Goal: Task Accomplishment & Management: Manage account settings

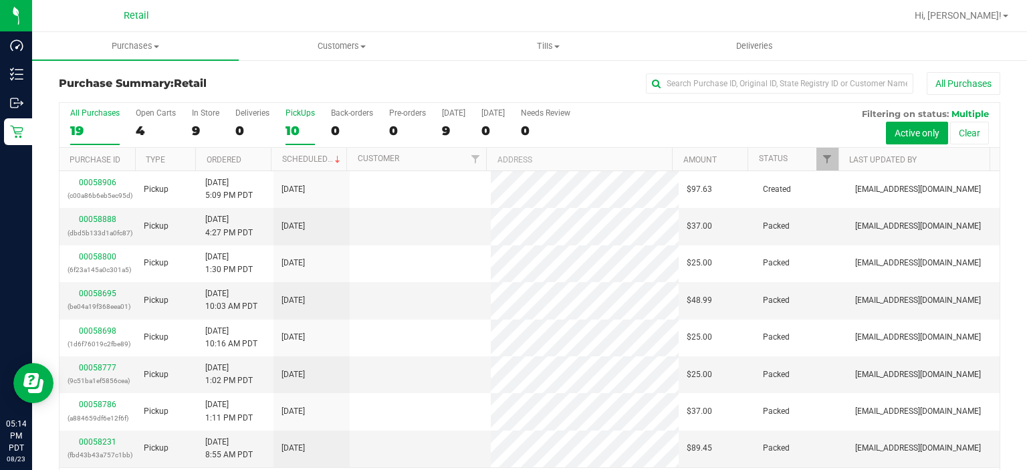
click at [292, 137] on div "10" at bounding box center [299, 130] width 29 height 15
click at [0, 0] on input "PickUps 10" at bounding box center [0, 0] width 0 height 0
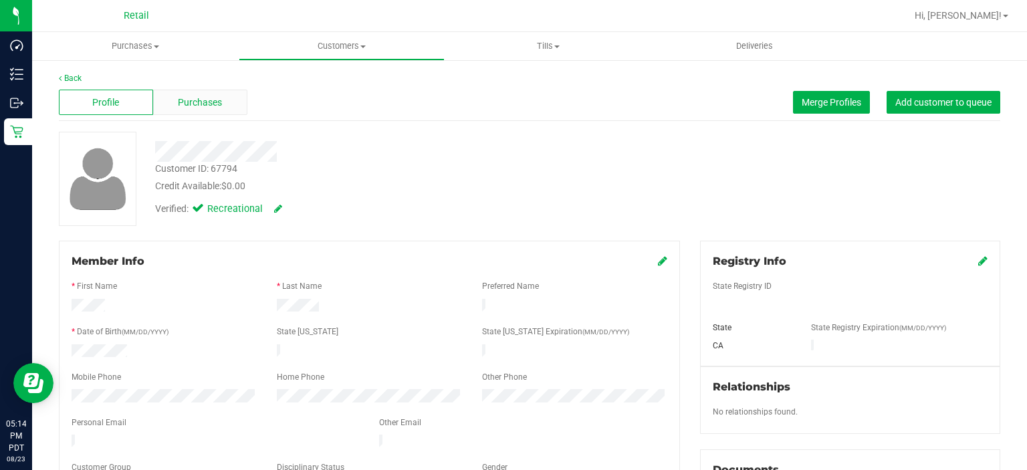
click at [226, 98] on div "Purchases" at bounding box center [200, 102] width 94 height 25
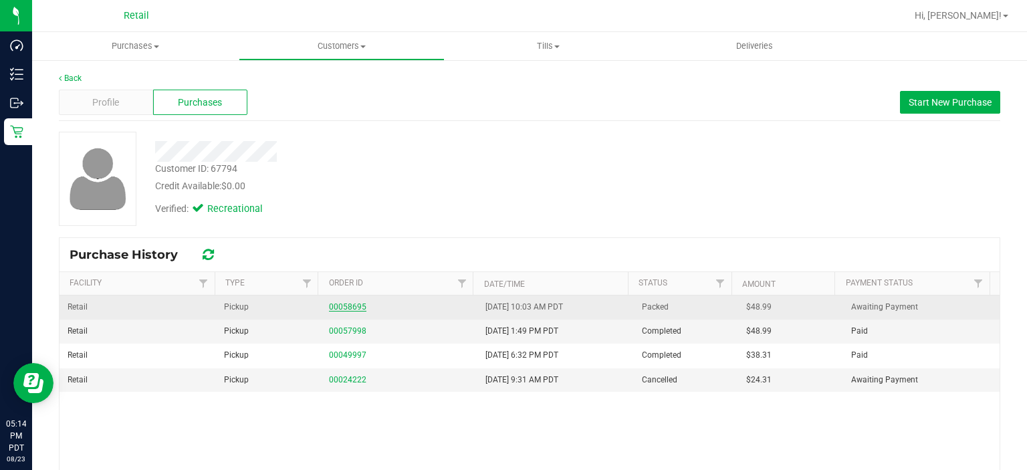
click at [348, 306] on link "00058695" at bounding box center [347, 306] width 37 height 9
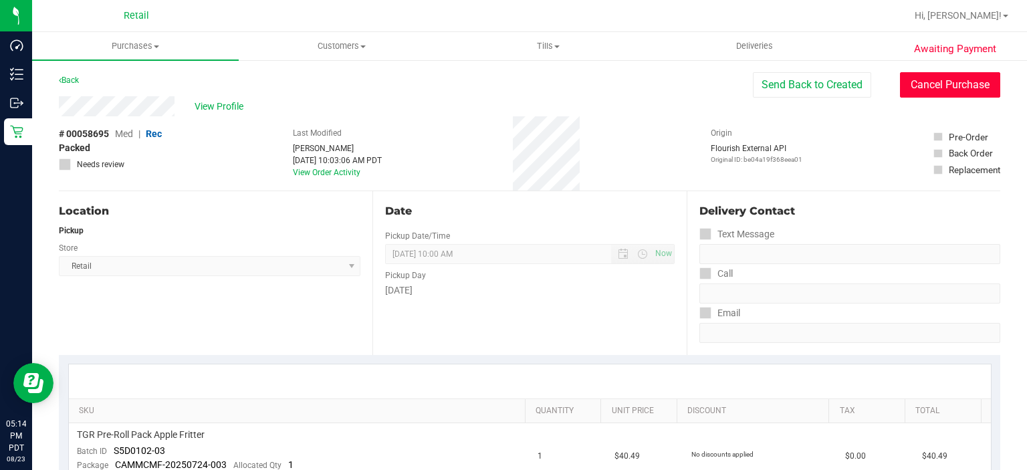
click at [968, 84] on button "Cancel Purchase" at bounding box center [950, 84] width 100 height 25
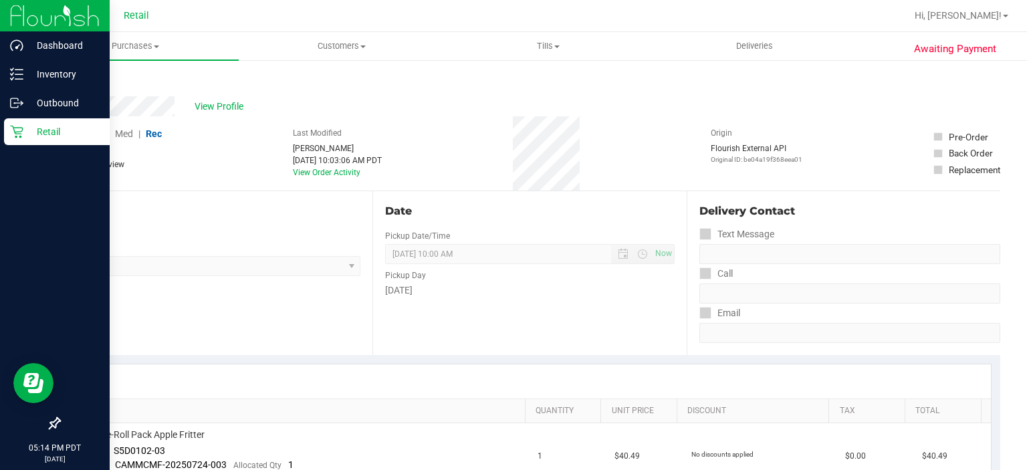
click at [23, 143] on div "Retail" at bounding box center [57, 131] width 106 height 27
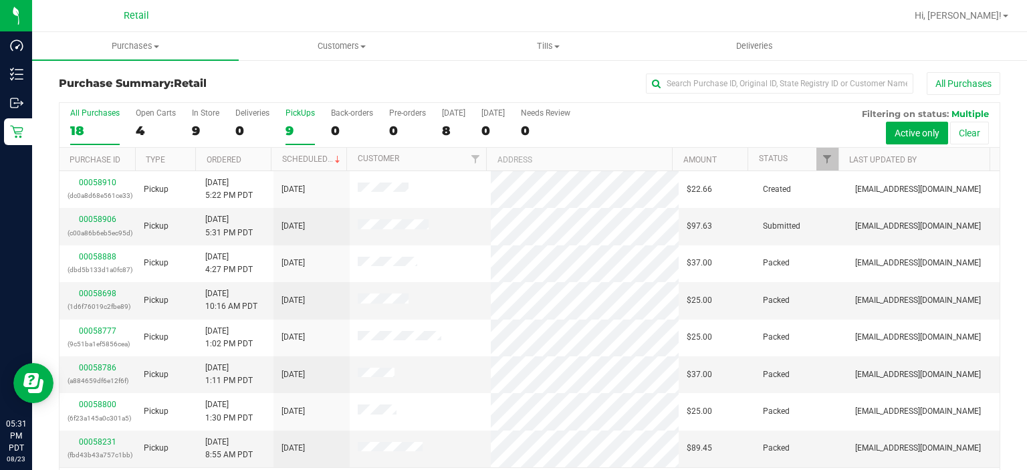
click at [294, 115] on div "PickUps" at bounding box center [299, 112] width 29 height 9
click at [0, 0] on input "PickUps 9" at bounding box center [0, 0] width 0 height 0
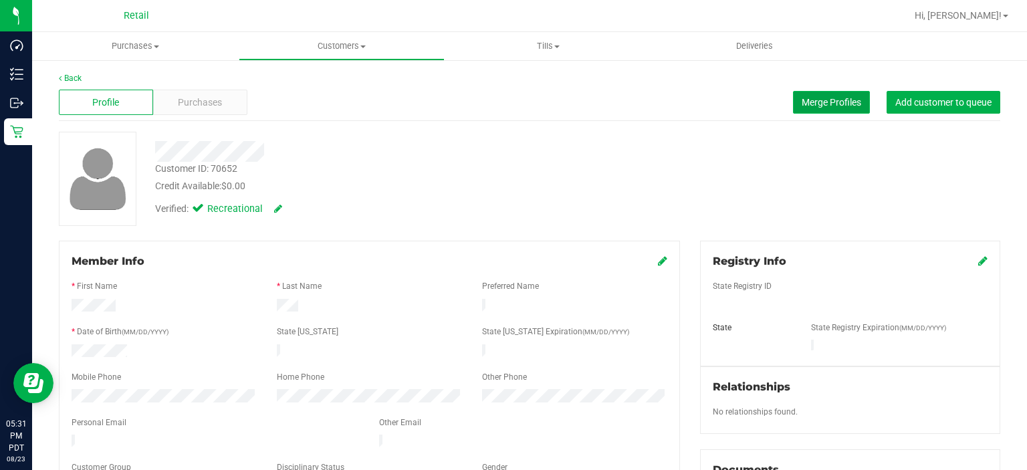
click at [813, 98] on span "Merge Profiles" at bounding box center [832, 102] width 60 height 11
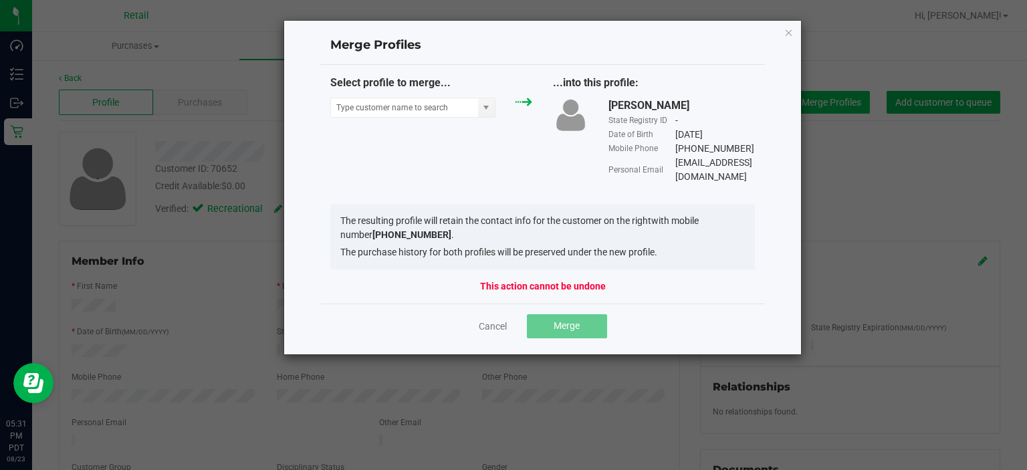
click at [790, 28] on icon "Close" at bounding box center [788, 32] width 9 height 16
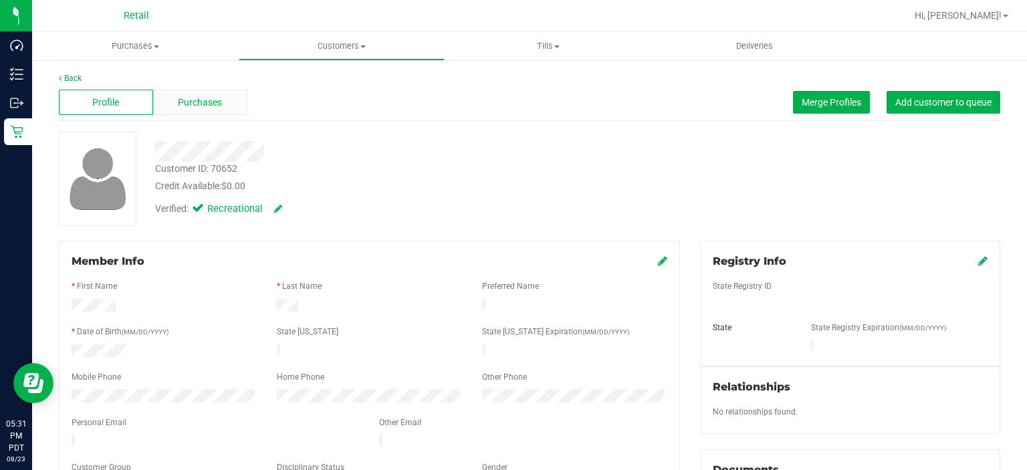
click at [215, 112] on div "Purchases" at bounding box center [200, 102] width 94 height 25
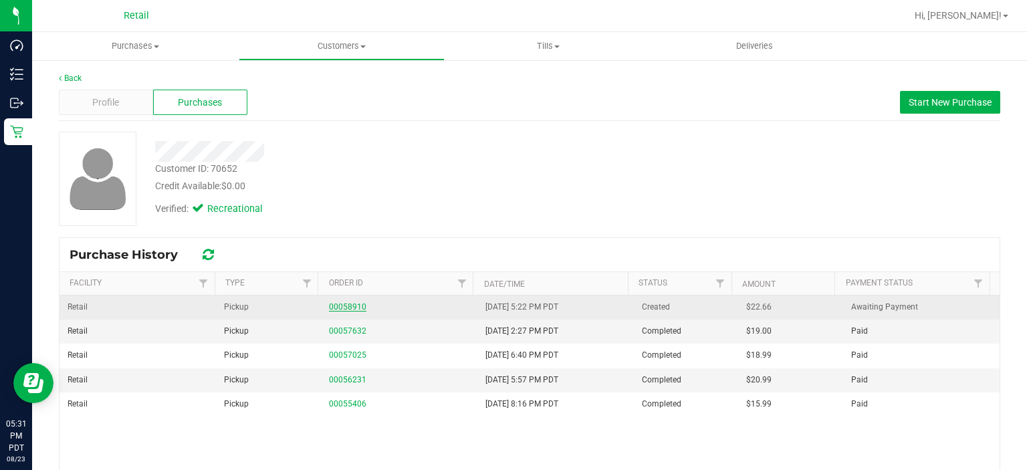
click at [350, 306] on link "00058910" at bounding box center [347, 306] width 37 height 9
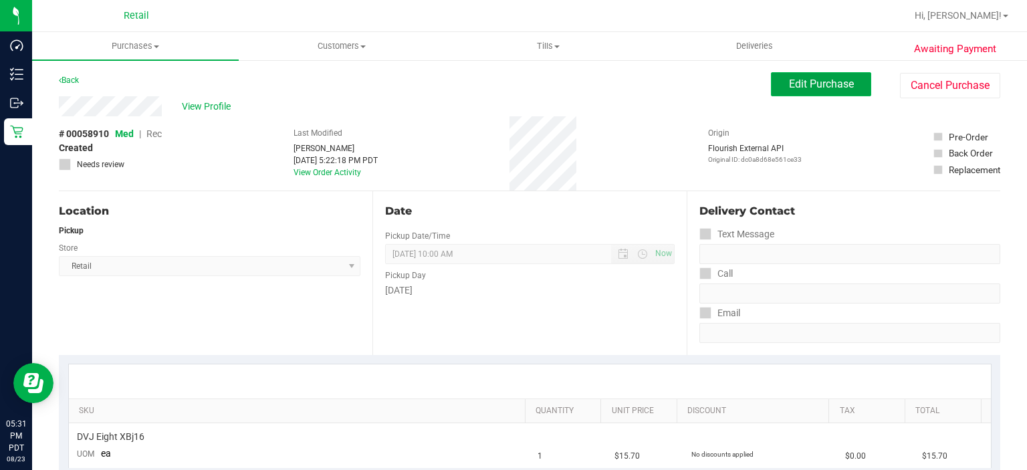
click at [816, 82] on span "Edit Purchase" at bounding box center [821, 84] width 65 height 13
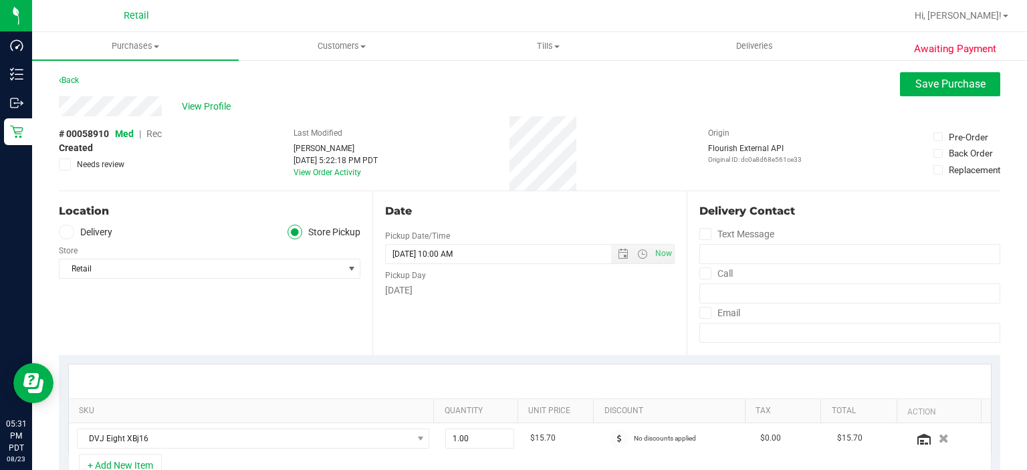
click at [158, 136] on span "Rec" at bounding box center [153, 133] width 15 height 11
click at [158, 132] on span "Rec" at bounding box center [154, 133] width 16 height 11
click at [960, 79] on span "Save Purchase" at bounding box center [950, 84] width 70 height 13
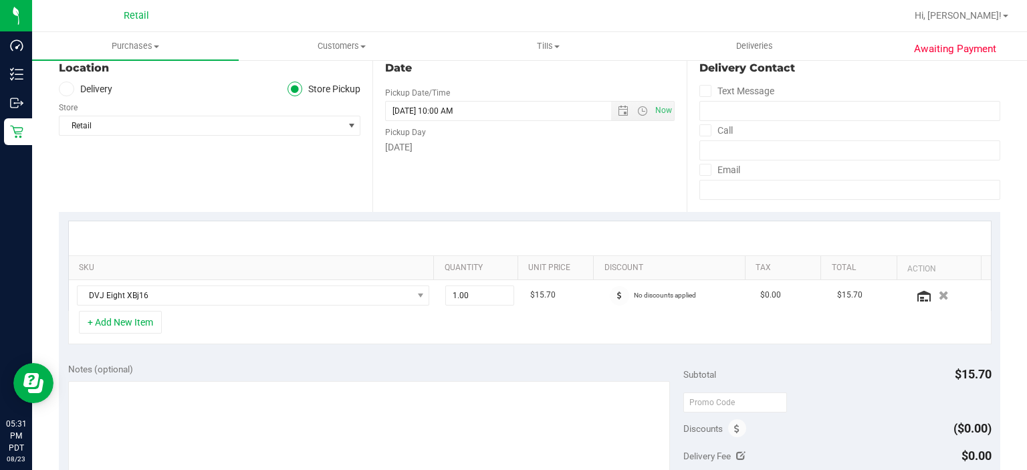
scroll to position [148, 0]
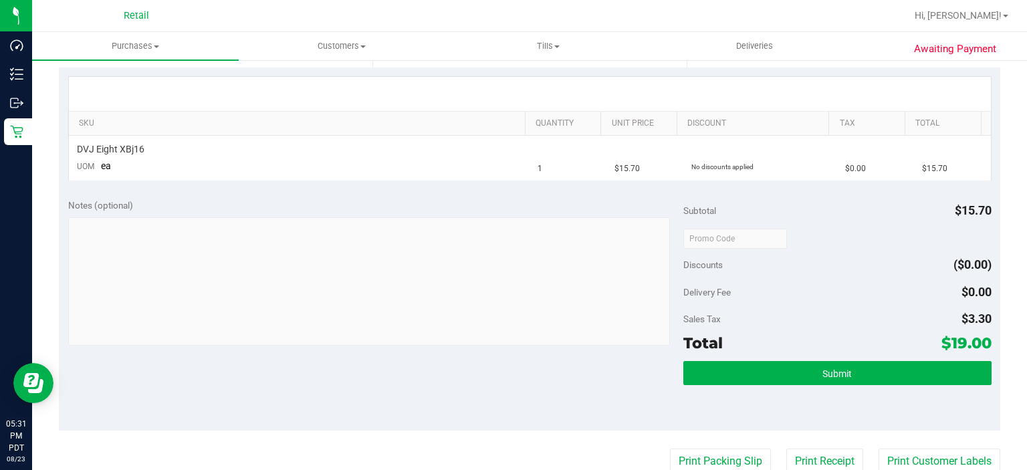
scroll to position [298, 0]
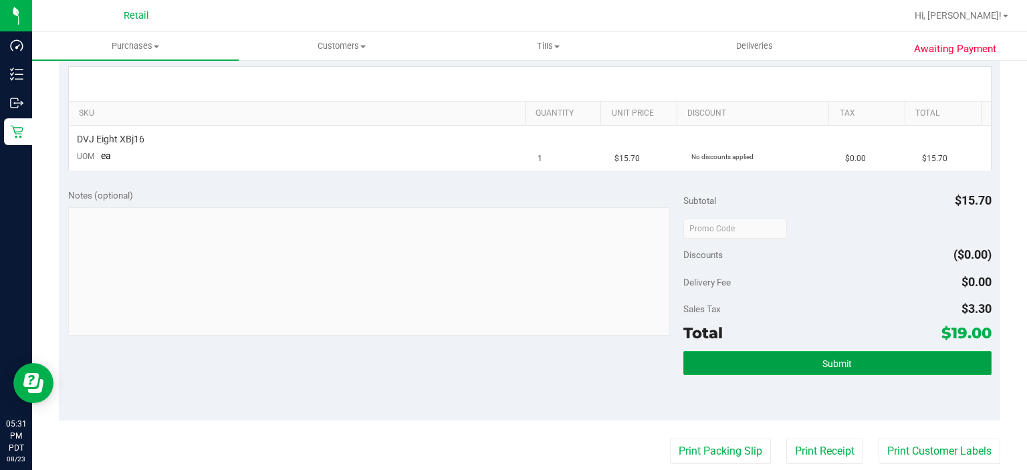
click at [867, 356] on button "Submit" at bounding box center [837, 363] width 308 height 24
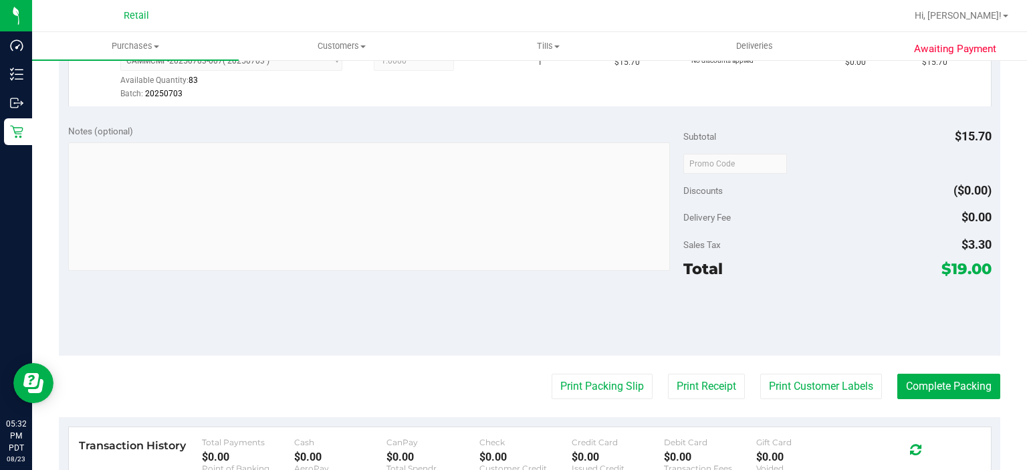
scroll to position [395, 0]
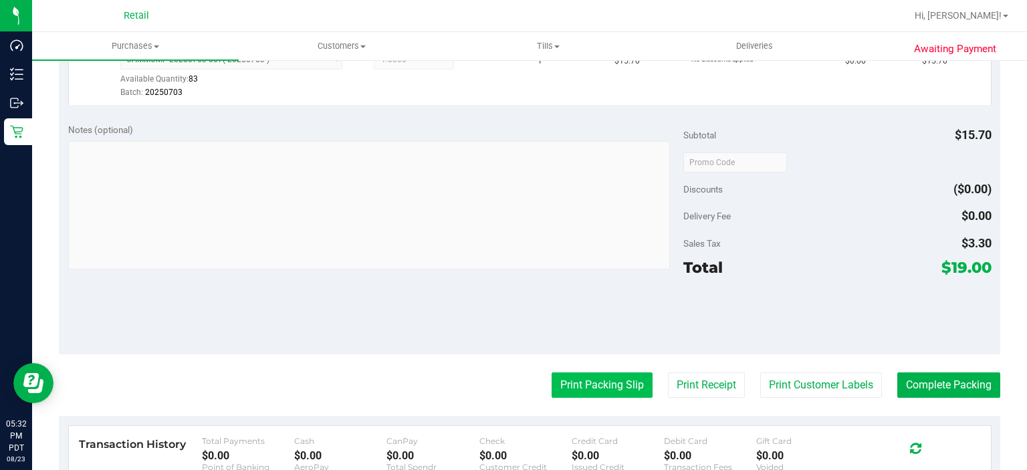
click at [572, 386] on button "Print Packing Slip" at bounding box center [602, 384] width 101 height 25
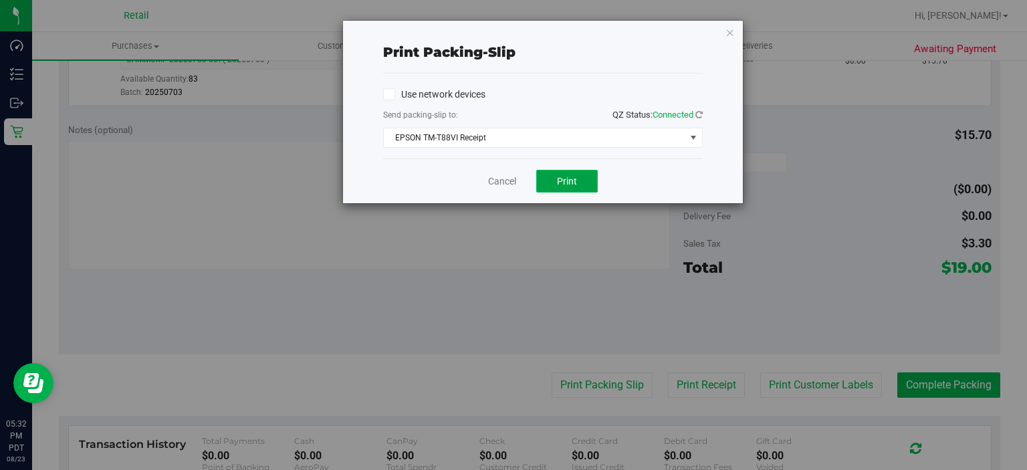
click at [586, 182] on button "Print" at bounding box center [567, 181] width 62 height 23
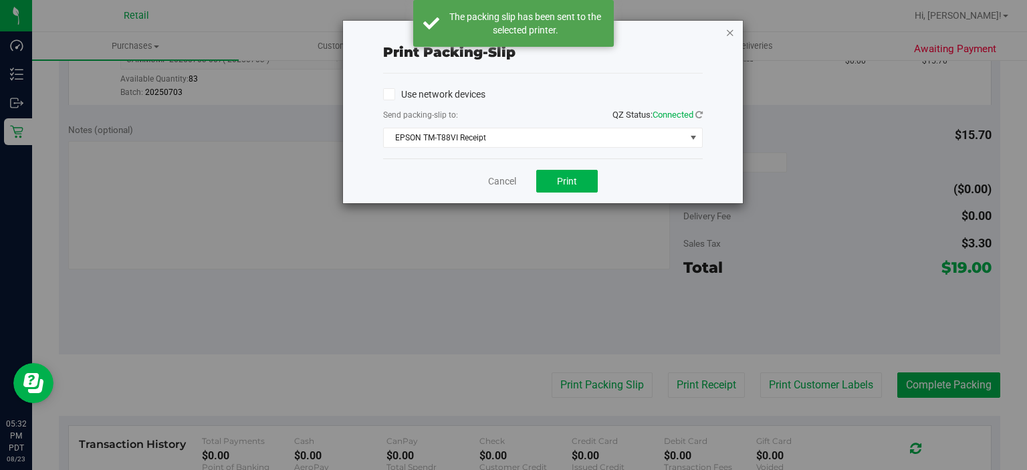
click at [730, 37] on icon "button" at bounding box center [729, 32] width 9 height 16
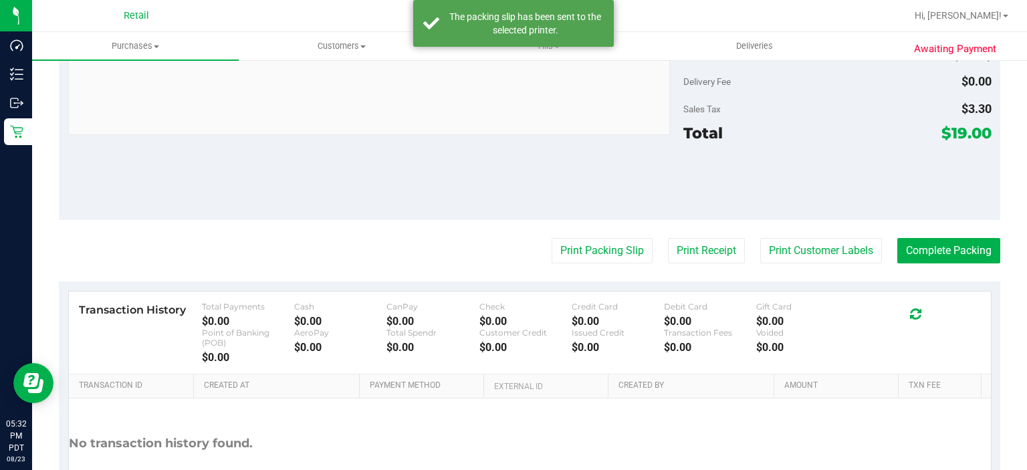
scroll to position [539, 0]
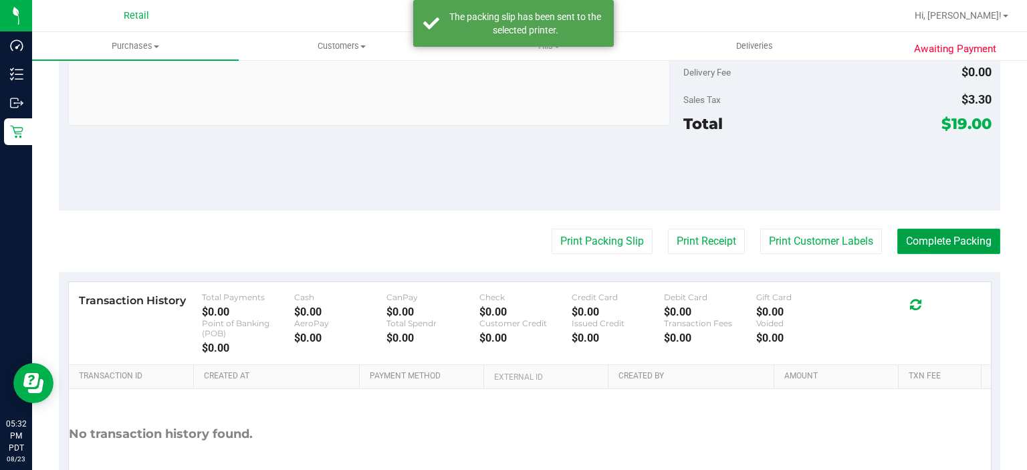
click at [949, 243] on button "Complete Packing" at bounding box center [948, 241] width 103 height 25
